Goal: Information Seeking & Learning: Learn about a topic

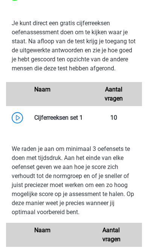
scroll to position [1048, 0]
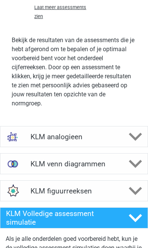
click at [124, 143] on div at bounding box center [135, 136] width 24 height 13
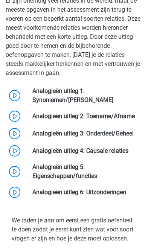
scroll to position [1624, 0]
click at [113, 103] on link at bounding box center [113, 99] width 0 height 7
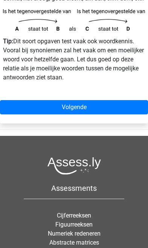
scroll to position [303, 0]
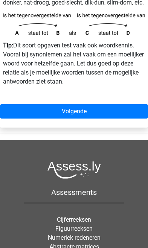
click at [104, 109] on link "Volgende" at bounding box center [74, 111] width 148 height 14
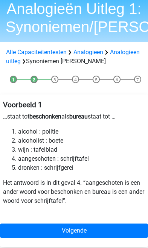
scroll to position [31, 0]
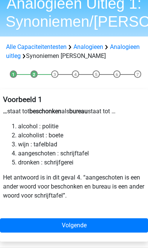
click at [78, 223] on link "Volgende" at bounding box center [74, 225] width 148 height 14
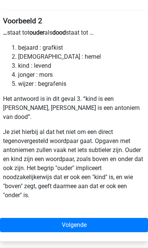
scroll to position [156, 0]
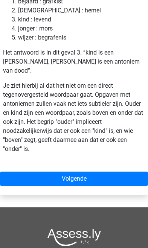
click at [99, 171] on link "Volgende" at bounding box center [74, 178] width 148 height 14
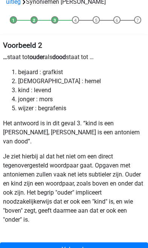
scroll to position [86, 0]
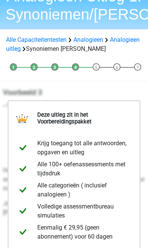
scroll to position [23, 0]
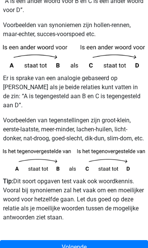
scroll to position [213, 0]
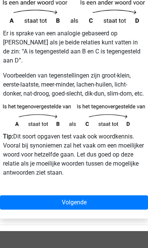
click at [71, 204] on link "Volgende" at bounding box center [74, 202] width 148 height 14
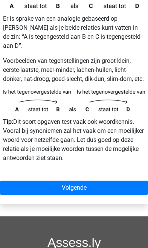
scroll to position [246, 0]
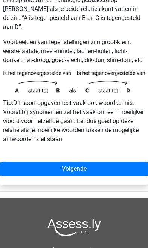
click at [86, 171] on link "Volgende" at bounding box center [74, 169] width 148 height 14
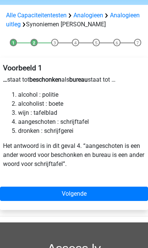
scroll to position [62, 0]
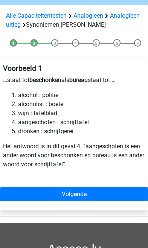
click at [86, 192] on link "Volgende" at bounding box center [74, 194] width 148 height 14
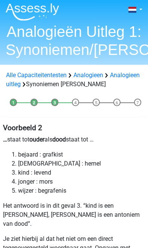
scroll to position [147, 0]
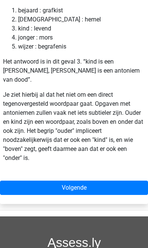
click at [78, 180] on link "Volgende" at bounding box center [74, 187] width 148 height 14
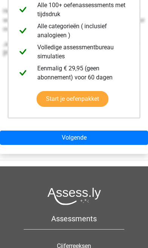
scroll to position [206, 0]
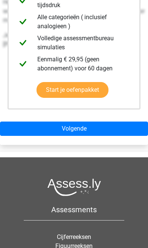
click at [98, 131] on link "Volgende" at bounding box center [74, 128] width 148 height 14
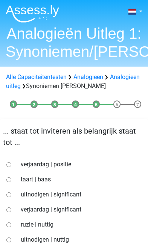
scroll to position [1, 0]
click at [74, 195] on label "uitnodigen | significant" at bounding box center [80, 194] width 118 height 9
click at [11, 195] on input "uitnodigen | significant" at bounding box center [8, 194] width 5 height 5
radio input "true"
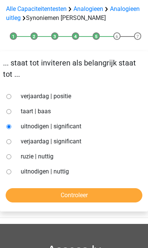
scroll to position [69, 0]
click at [79, 199] on input "Controleer" at bounding box center [74, 195] width 136 height 14
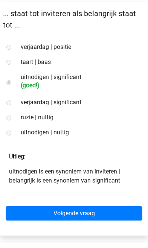
scroll to position [119, 0]
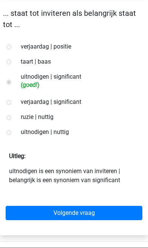
click at [81, 217] on link "Volgende vraag" at bounding box center [74, 212] width 136 height 14
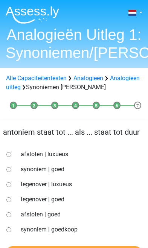
scroll to position [2, 0]
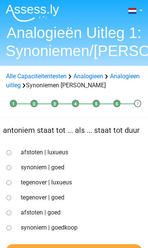
click at [66, 228] on label "synoniem | goedkoop" at bounding box center [80, 227] width 118 height 9
click at [11, 228] on input "synoniem | goedkoop" at bounding box center [8, 227] width 5 height 5
radio input "true"
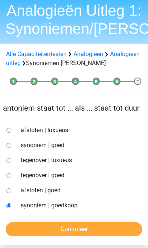
click at [79, 226] on input "Controleer" at bounding box center [74, 229] width 136 height 14
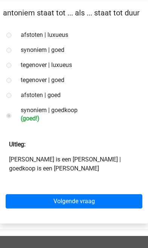
scroll to position [119, 0]
click at [82, 204] on link "Volgende vraag" at bounding box center [74, 201] width 136 height 14
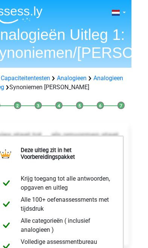
scroll to position [0, 26]
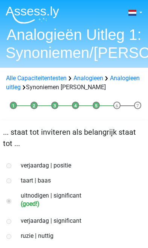
scroll to position [131, 0]
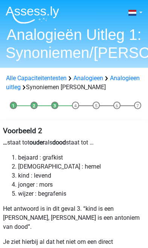
scroll to position [160, 0]
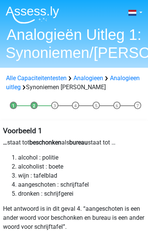
scroll to position [75, 0]
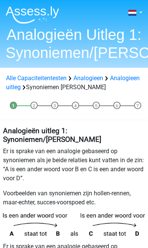
scroll to position [258, 0]
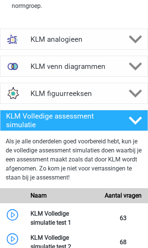
scroll to position [1448, 0]
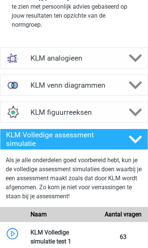
click at [129, 65] on icon at bounding box center [134, 57] width 13 height 13
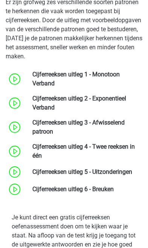
scroll to position [848, 0]
